Goal: Download file/media

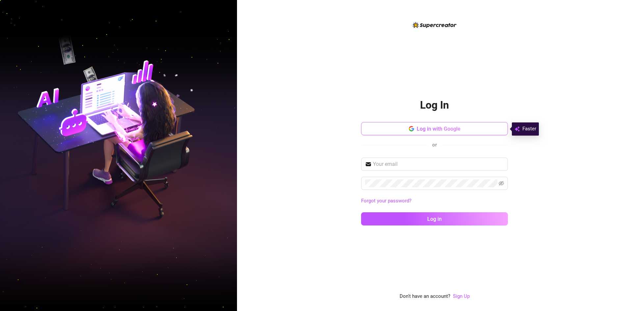
click at [405, 126] on button "Log in with Google" at bounding box center [434, 128] width 147 height 13
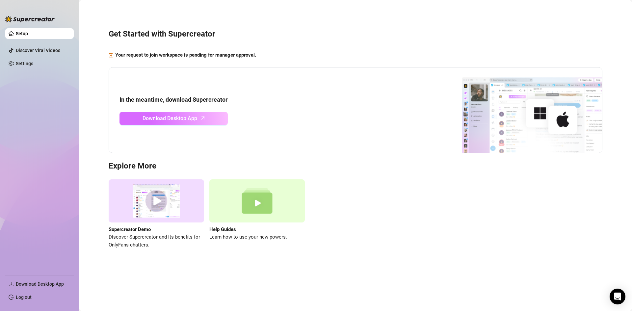
click at [201, 122] on link "Download Desktop App" at bounding box center [174, 118] width 108 height 13
click at [409, 247] on div "Supercreator Demo Discover Supercreator and its benefits for OnlyFans chatters.…" at bounding box center [356, 214] width 494 height 69
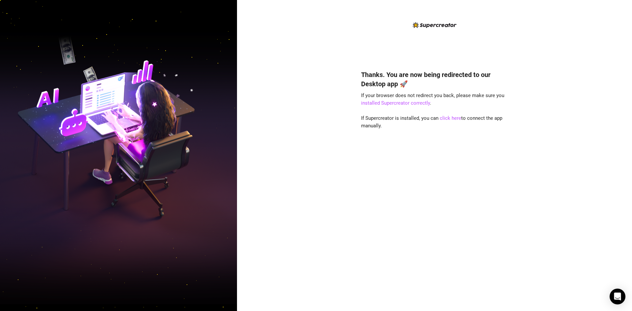
click at [248, 223] on div "Thanks. You are now being redirected to our Desktop app 🚀 If your browser does …" at bounding box center [434, 155] width 395 height 311
